Goal: Task Accomplishment & Management: Manage account settings

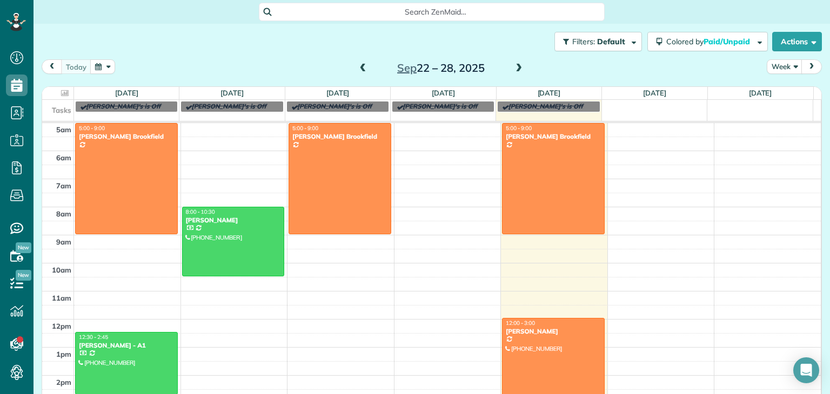
scroll to position [56, 0]
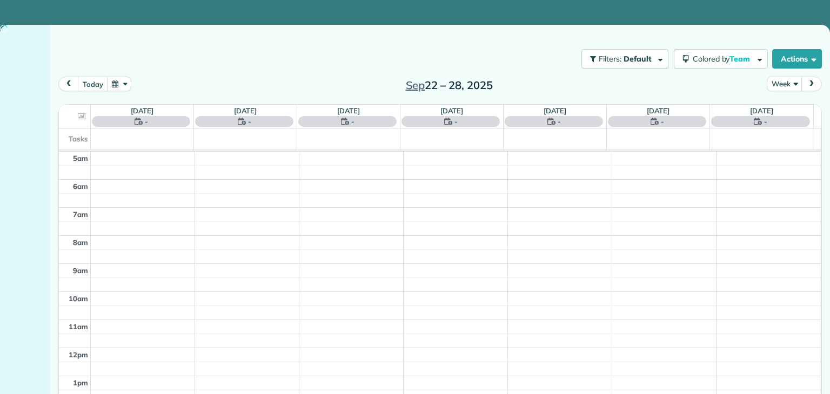
scroll to position [56, 0]
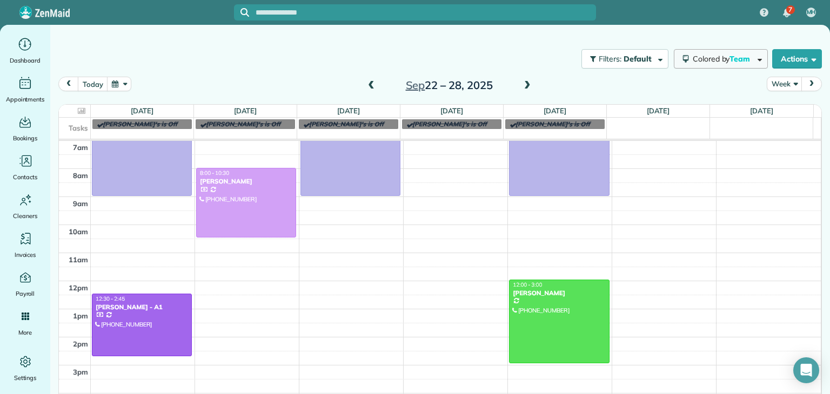
click at [700, 68] on button "Colored by Team" at bounding box center [720, 58] width 94 height 19
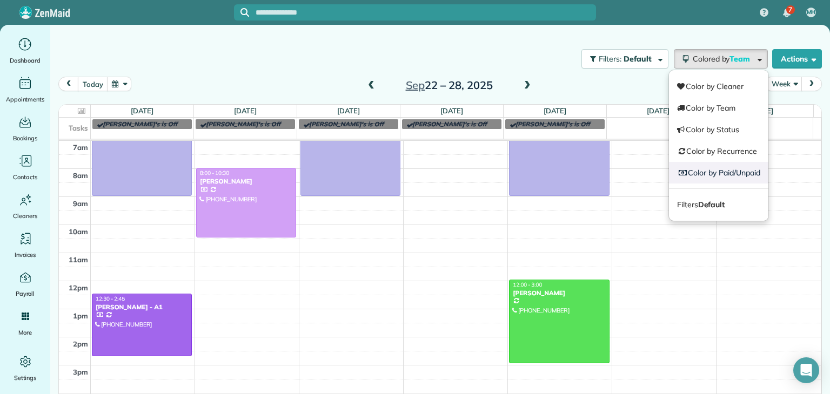
click at [707, 169] on link "Color by Paid/Unpaid" at bounding box center [718, 173] width 99 height 22
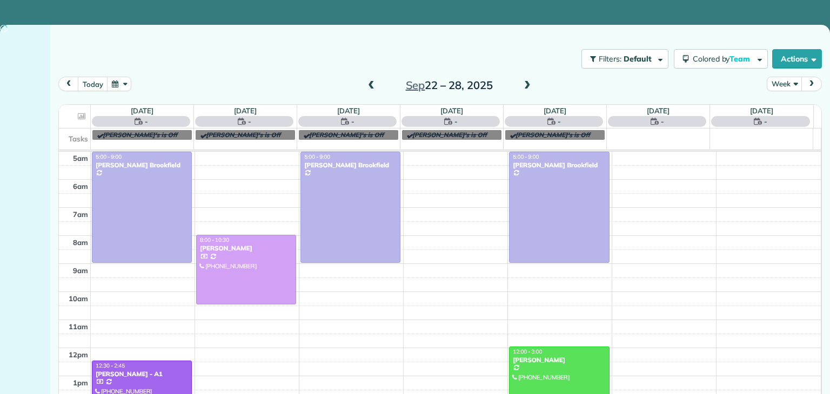
scroll to position [56, 0]
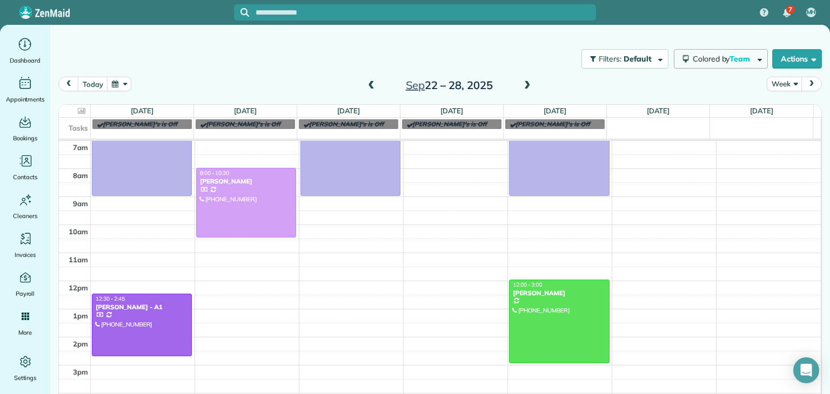
click at [690, 68] on button "Colored by Team" at bounding box center [720, 58] width 94 height 19
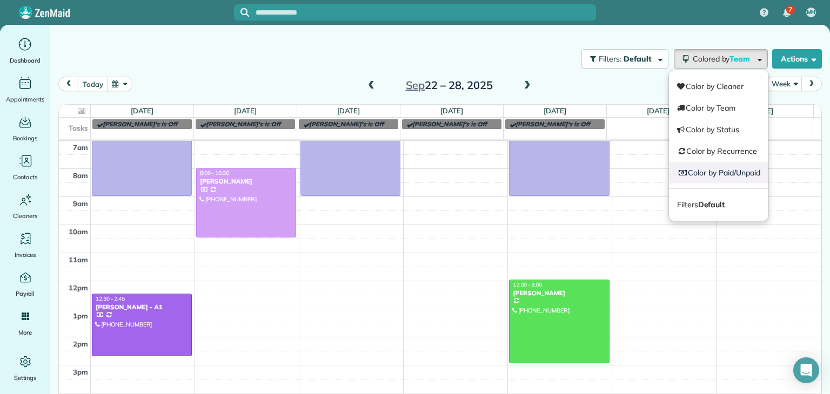
click at [696, 167] on link "Color by Paid/Unpaid" at bounding box center [718, 173] width 99 height 22
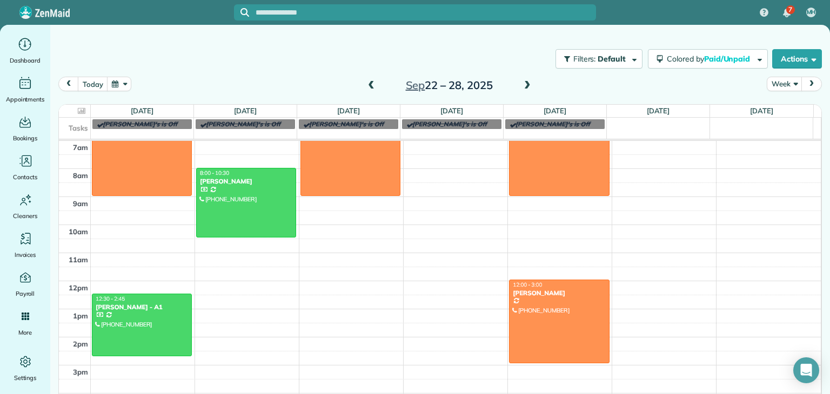
click at [523, 85] on span at bounding box center [527, 86] width 12 height 10
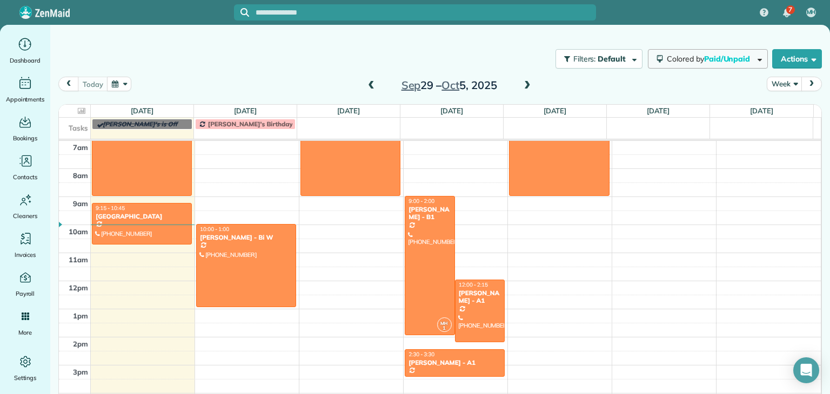
click at [704, 63] on span "Paid/Unpaid" at bounding box center [728, 59] width 48 height 10
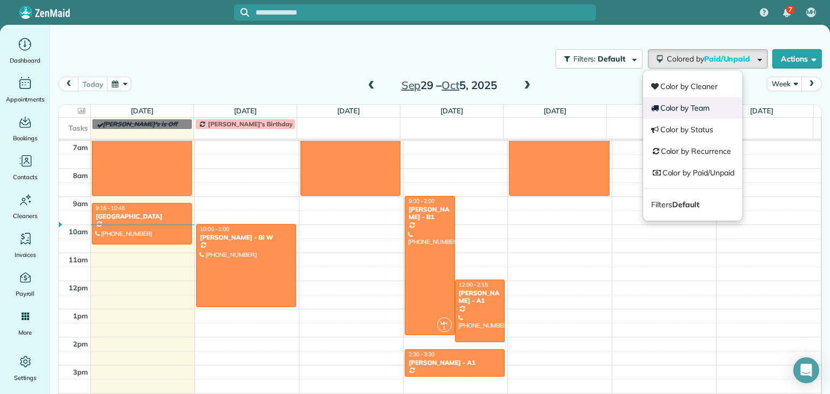
click at [683, 114] on link "Color by Team" at bounding box center [692, 108] width 99 height 22
